Goal: Information Seeking & Learning: Learn about a topic

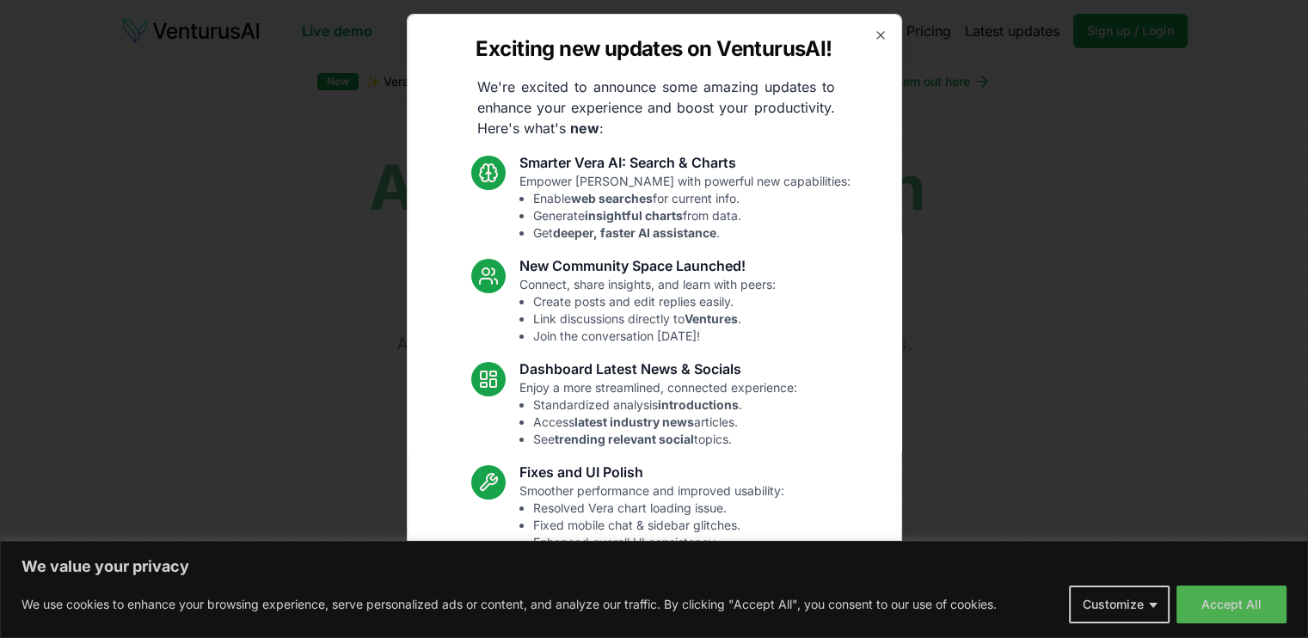
click at [876, 31] on div "Exciting new updates on VenturusAI! We're excited to announce some amazing upda…" at bounding box center [654, 319] width 495 height 611
click at [874, 31] on icon "button" at bounding box center [881, 35] width 14 height 14
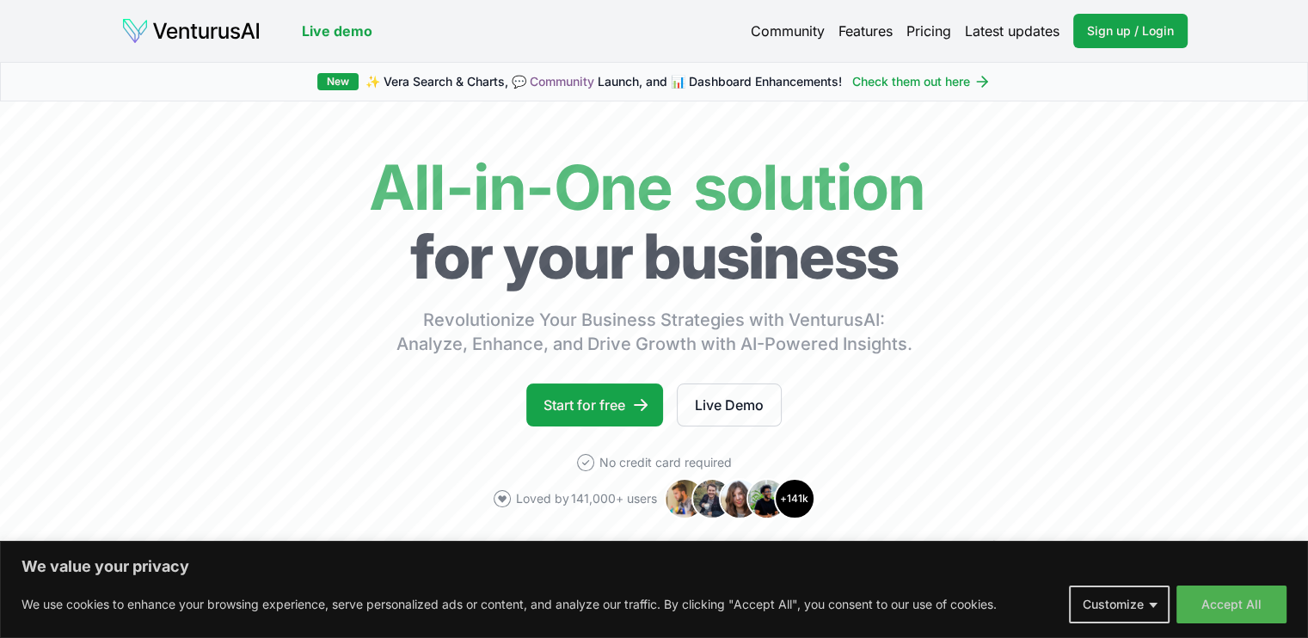
click at [924, 21] on link "Pricing" at bounding box center [928, 31] width 45 height 21
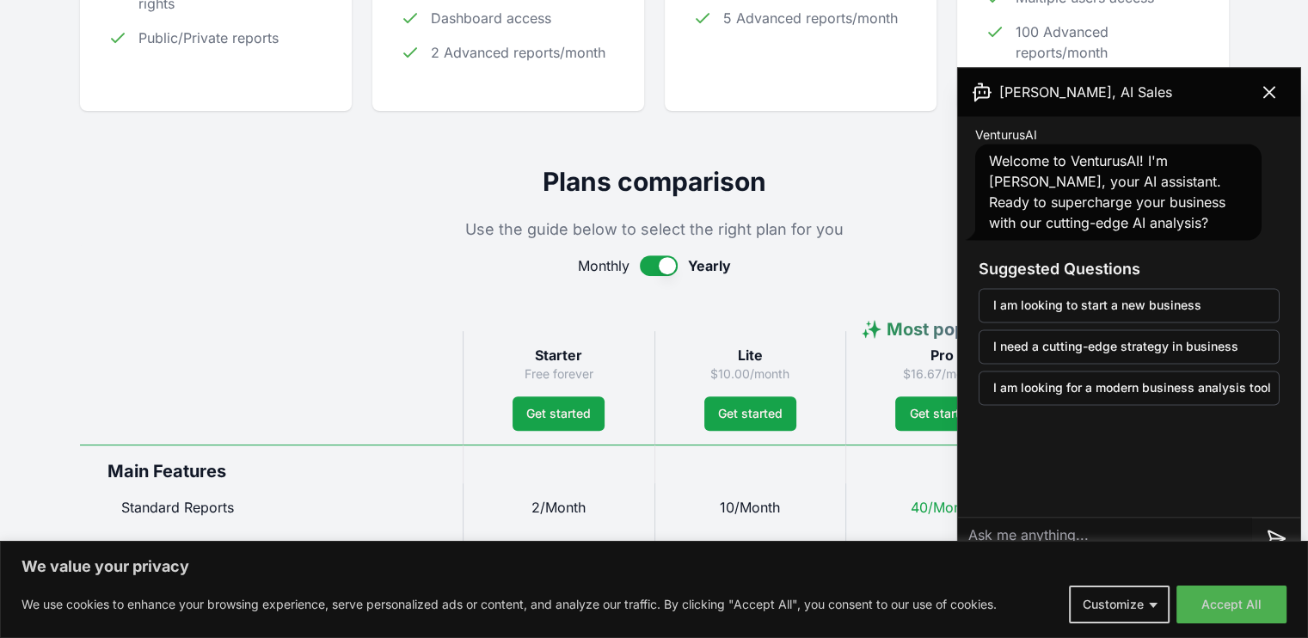
scroll to position [688, 0]
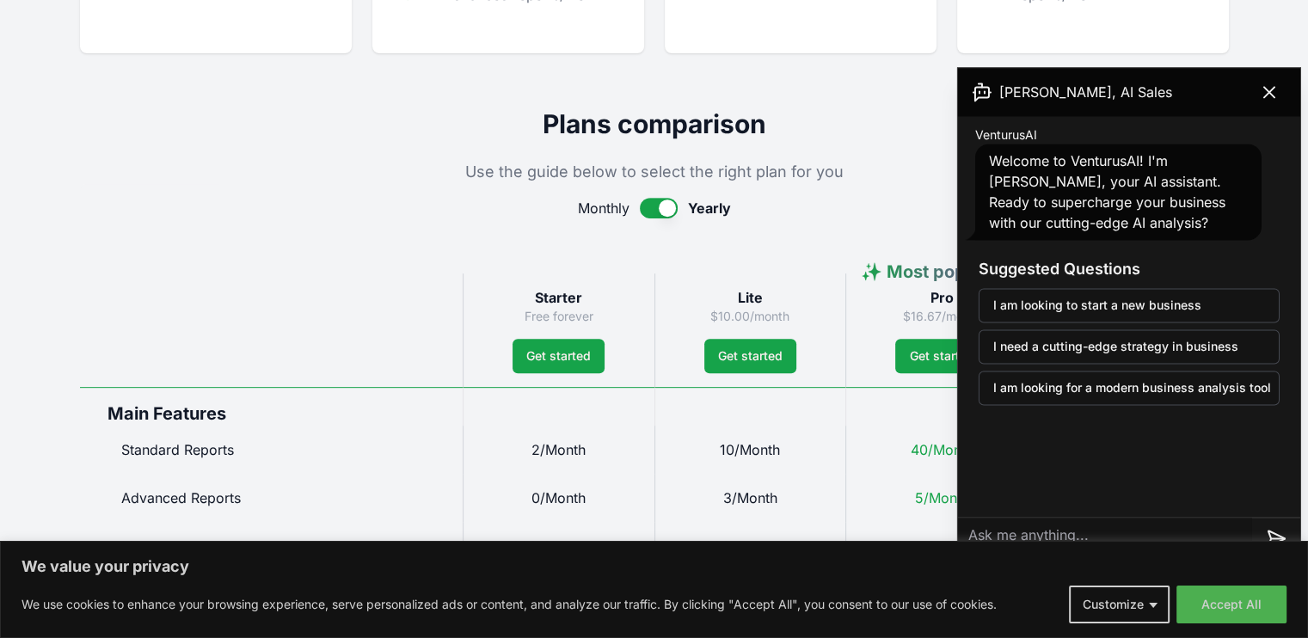
click at [645, 206] on button "button" at bounding box center [659, 208] width 38 height 21
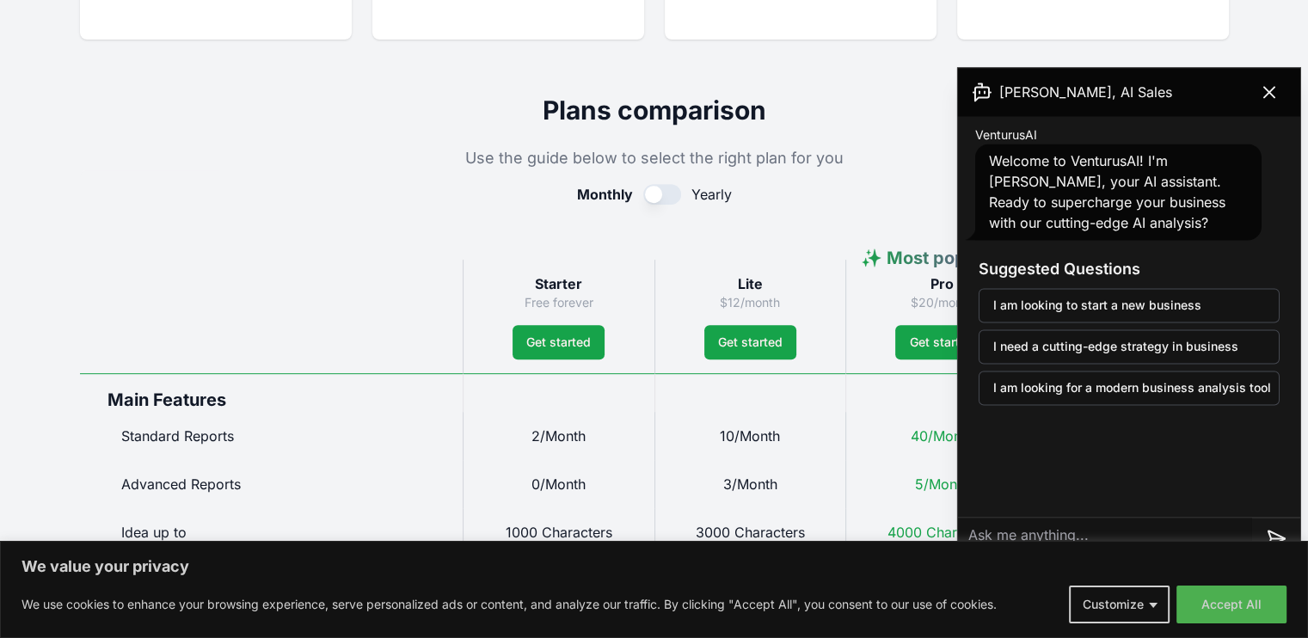
click at [1267, 93] on icon at bounding box center [1269, 92] width 10 height 10
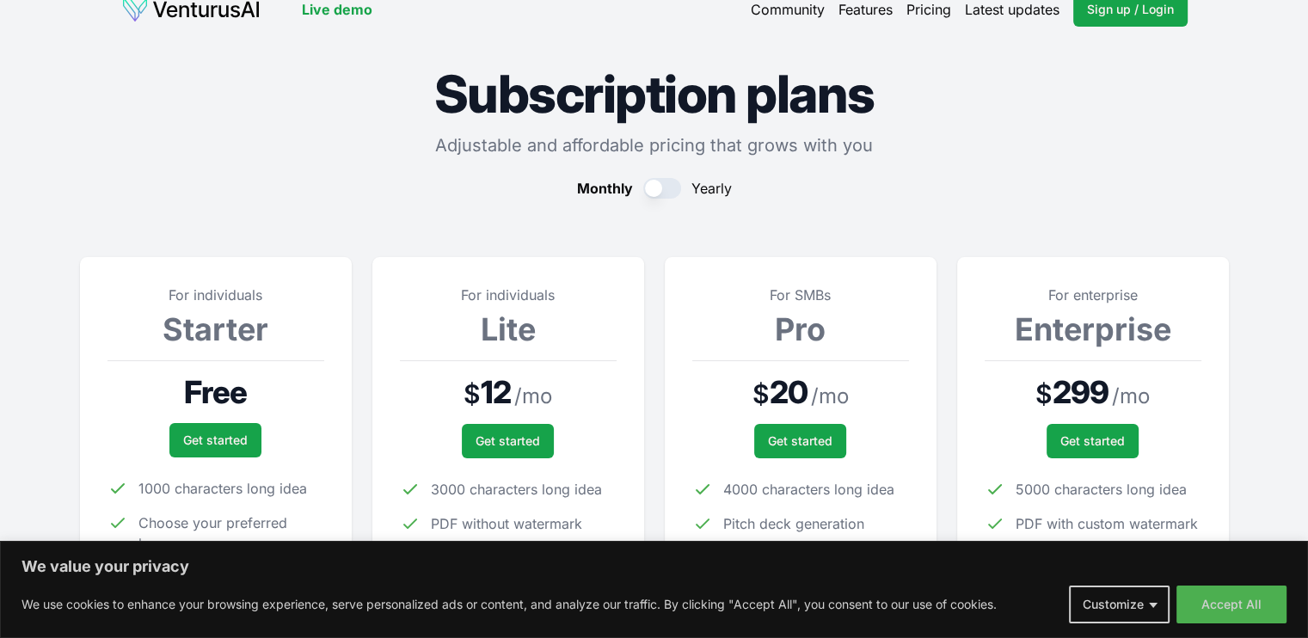
scroll to position [0, 0]
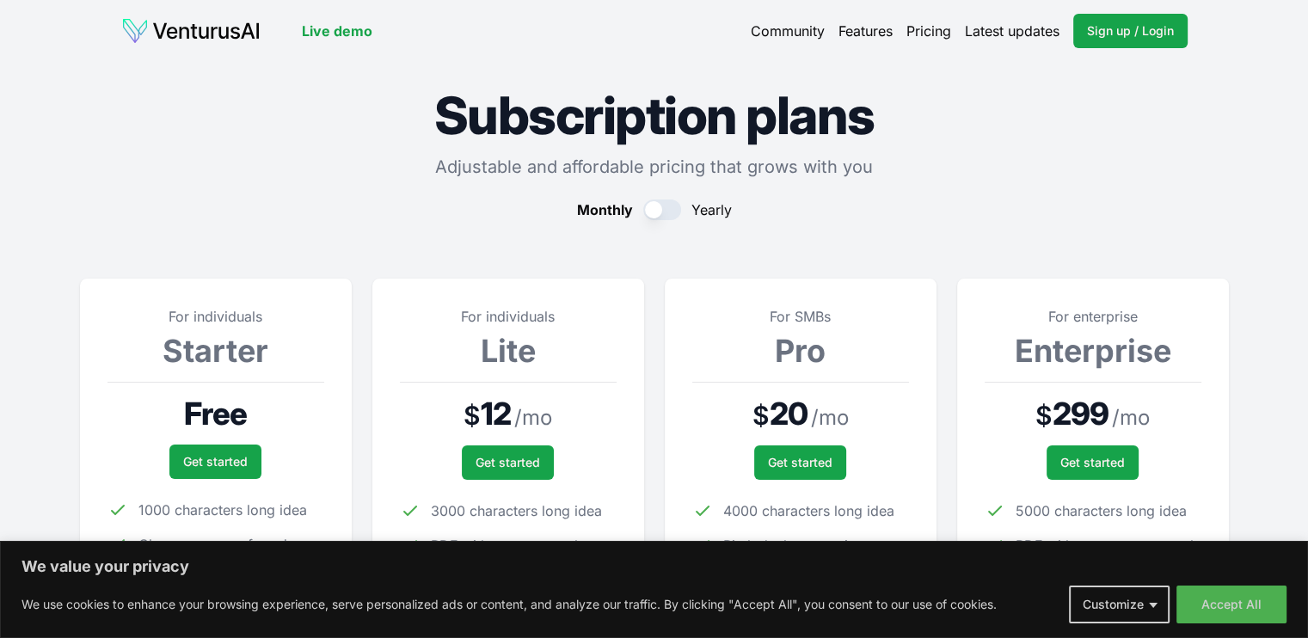
click at [217, 33] on img at bounding box center [190, 31] width 139 height 28
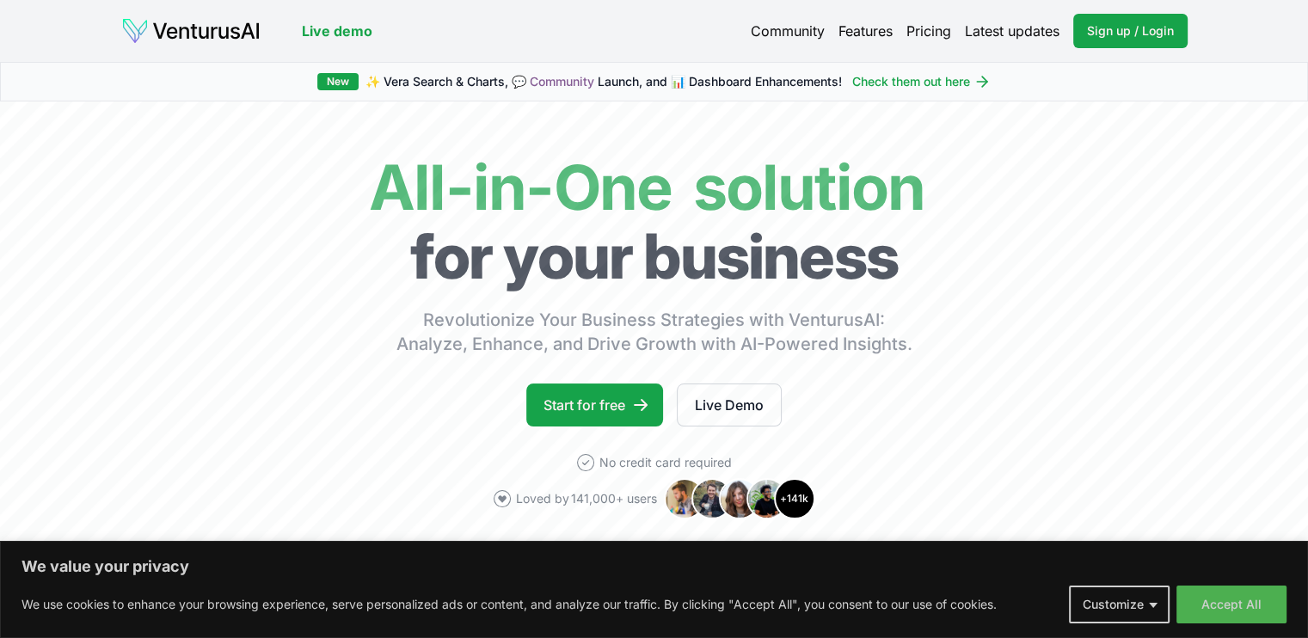
click at [936, 78] on link "Check them out here" at bounding box center [921, 81] width 138 height 17
